Goal: Information Seeking & Learning: Check status

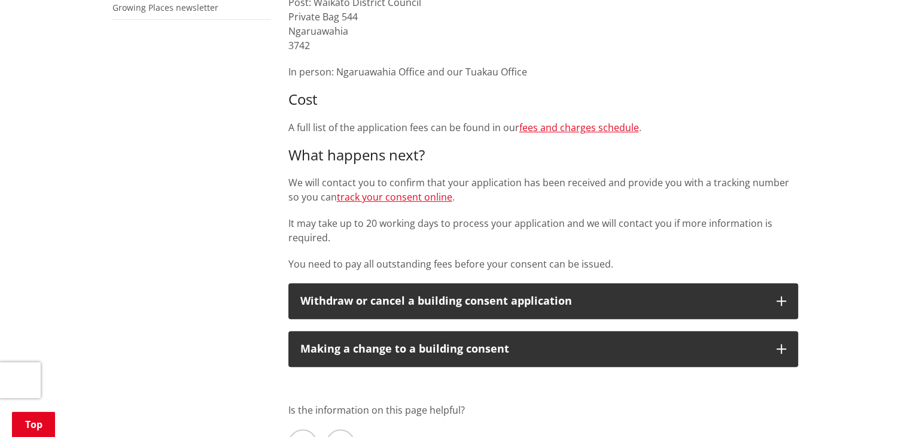
scroll to position [466, 0]
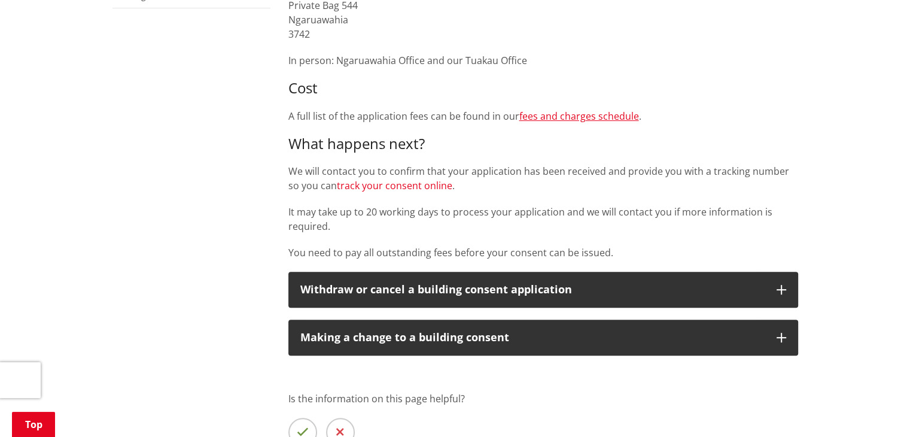
click at [394, 185] on link "track your consent online" at bounding box center [394, 185] width 115 height 13
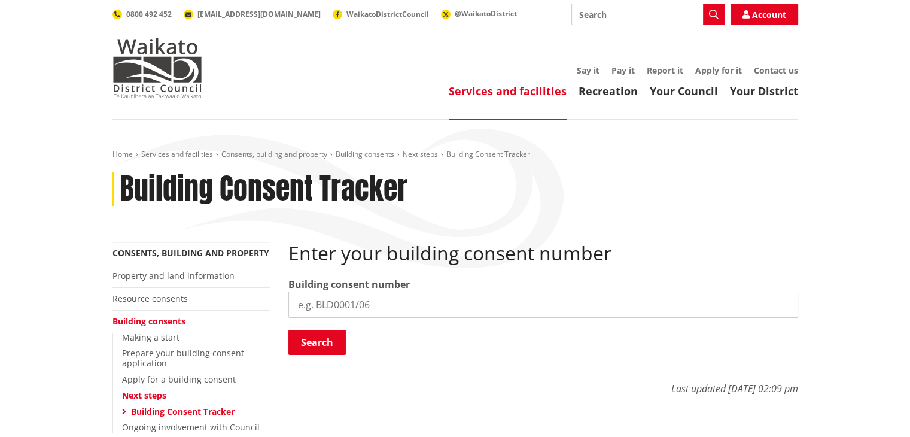
click at [351, 306] on input "search" at bounding box center [543, 304] width 510 height 26
click at [335, 307] on input "search" at bounding box center [543, 304] width 510 height 26
paste input "BLD0202/26"
type input "BLD0202/26"
click at [315, 336] on button "Search" at bounding box center [316, 342] width 57 height 25
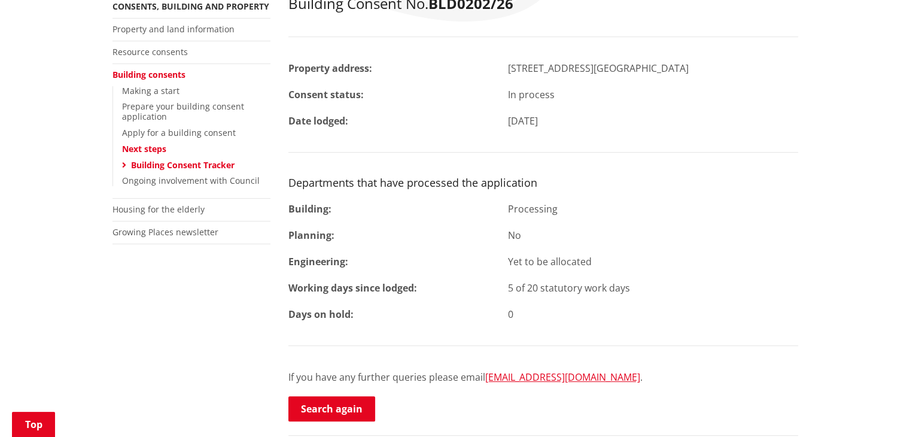
scroll to position [248, 0]
drag, startPoint x: 917, startPoint y: 87, endPoint x: 908, endPoint y: 167, distance: 80.1
click at [908, 167] on html "Skip to content Toggle search Toggle navigation Services and facilities Recreat…" at bounding box center [455, 400] width 910 height 1296
click at [593, 175] on h3 "Departments that have processed the application" at bounding box center [543, 181] width 510 height 13
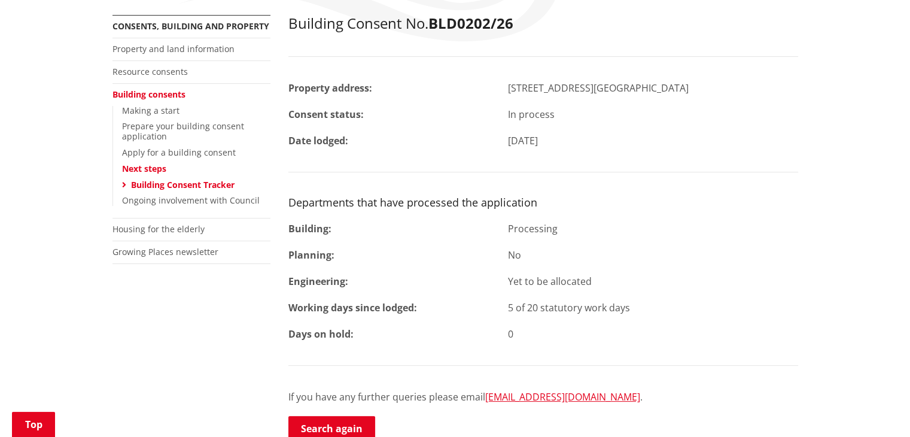
scroll to position [0, 0]
